Goal: Check status

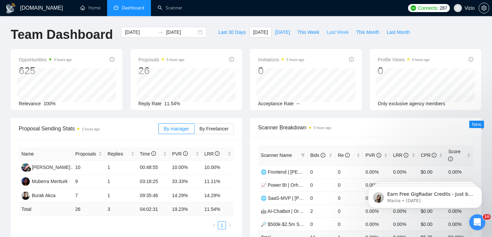
click at [337, 31] on span "Last Week" at bounding box center [338, 31] width 22 height 7
type input "2025-08-18"
type input "2025-08-24"
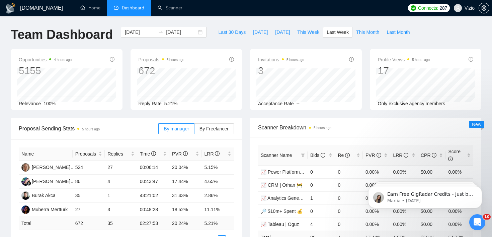
click at [245, 121] on div "Proposal Sending Stats 5 hours ago By manager By Freelancer Name Proposals Repl…" at bounding box center [126, 184] width 239 height 133
click at [305, 30] on span "This Week" at bounding box center [308, 31] width 22 height 7
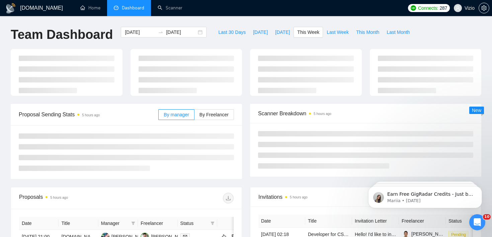
type input "2025-08-25"
type input "2025-08-31"
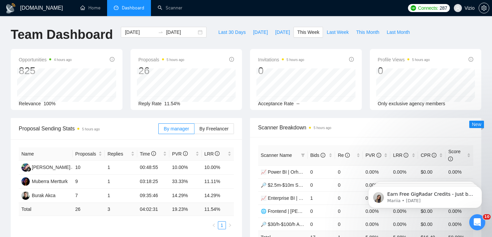
click at [346, 32] on span "Last Week" at bounding box center [338, 31] width 22 height 7
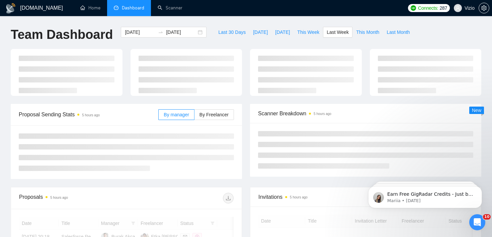
type input "2025-08-18"
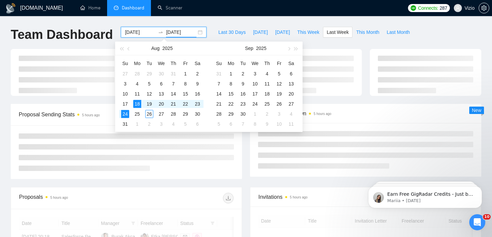
click at [176, 31] on input "2025-08-24" at bounding box center [181, 31] width 30 height 7
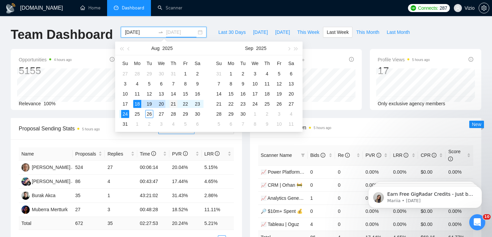
type input "2025-08-21"
click at [169, 106] on div "21" at bounding box center [173, 104] width 8 height 8
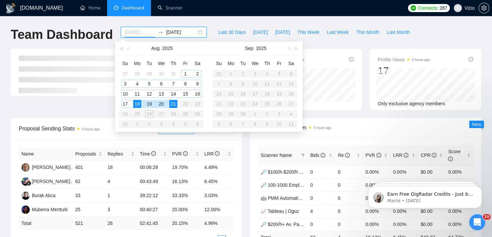
type input "2025-08-18"
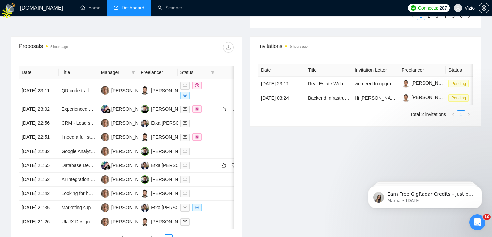
scroll to position [253, 0]
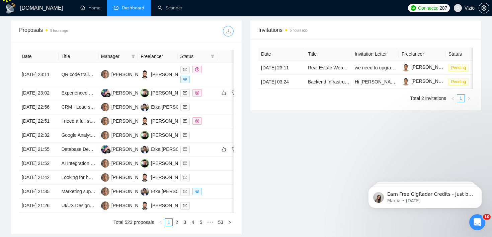
click at [232, 32] on span "download" at bounding box center [228, 30] width 10 height 5
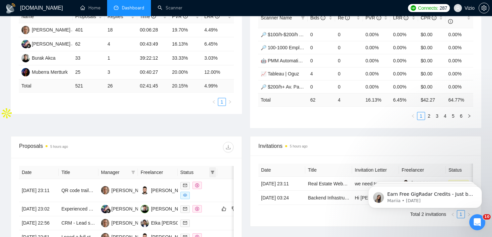
scroll to position [0, 0]
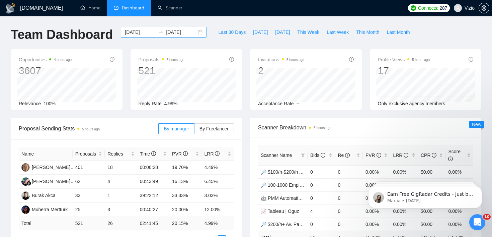
click at [181, 30] on input "2025-08-21" at bounding box center [181, 31] width 30 height 7
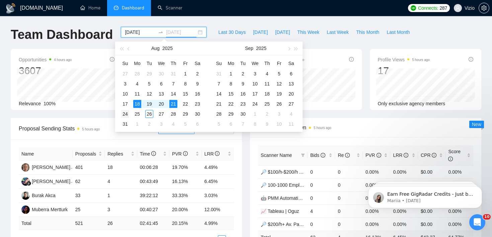
type input "2025-08-24"
click at [127, 112] on div "24" at bounding box center [125, 114] width 8 height 8
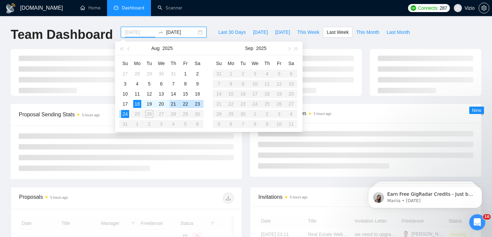
click at [171, 105] on div "21" at bounding box center [173, 104] width 8 height 8
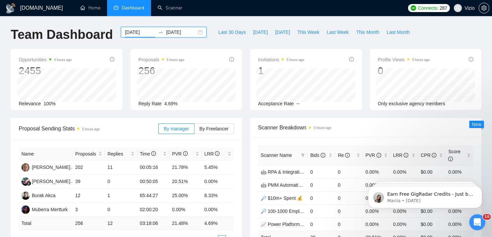
click at [145, 33] on input "2025-08-21" at bounding box center [140, 31] width 30 height 7
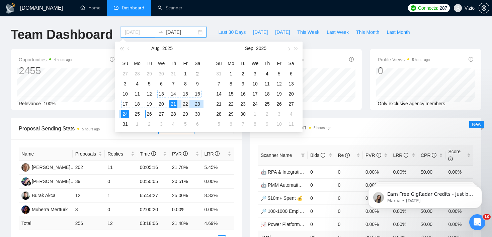
type input "2025-08-22"
click at [182, 101] on div "22" at bounding box center [185, 104] width 8 height 8
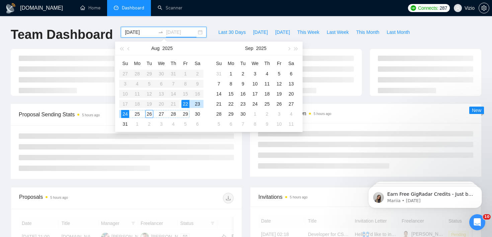
type input "2025-08-24"
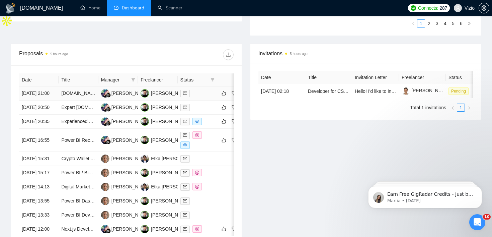
scroll to position [244, 0]
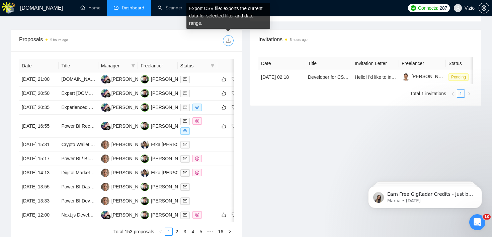
click at [224, 40] on span "download" at bounding box center [228, 40] width 10 height 5
click at [277, 142] on div "Invitations 5 hours ago Date Title Invitation Letter Freelancer Status 22 Aug, …" at bounding box center [365, 136] width 239 height 214
